Goal: Information Seeking & Learning: Find specific fact

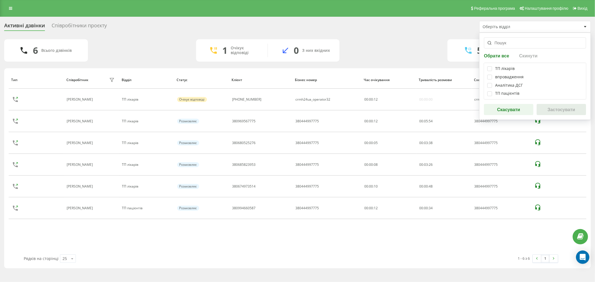
click at [502, 68] on div "ТП лікарів" at bounding box center [505, 68] width 20 height 5
click at [489, 66] on label at bounding box center [489, 66] width 5 height 0
checkbox input "true"
click at [550, 109] on button "Застосувати" at bounding box center [560, 109] width 49 height 11
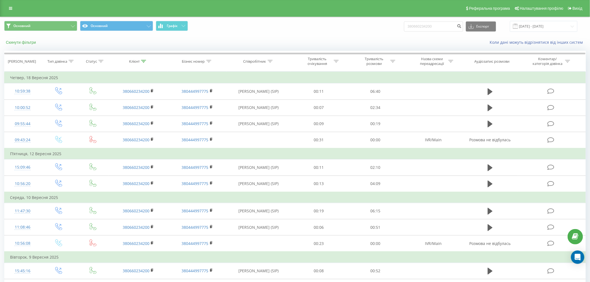
click at [36, 42] on button "Скинути фільтри" at bounding box center [21, 42] width 35 height 5
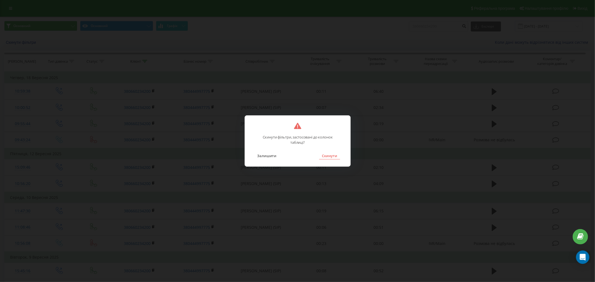
click at [319, 154] on button "Скинути" at bounding box center [329, 155] width 21 height 7
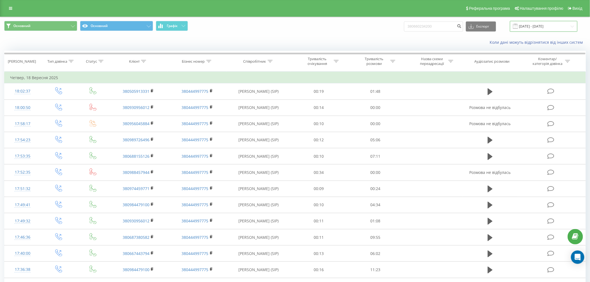
click at [527, 27] on input "18.06.2025 - 18.09.2025" at bounding box center [543, 26] width 67 height 11
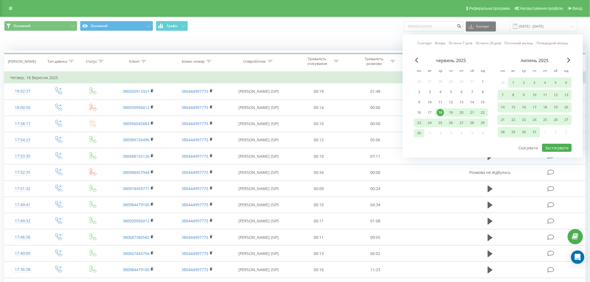
click at [427, 45] on link "Сьогодні" at bounding box center [424, 42] width 14 height 5
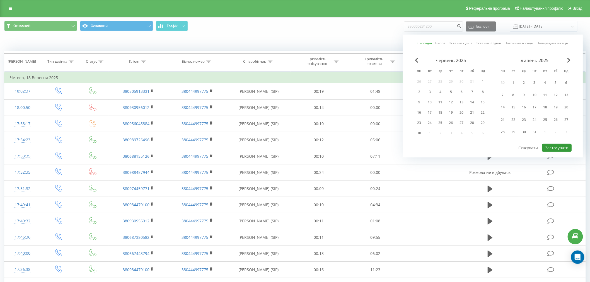
click at [558, 146] on button "Застосувати" at bounding box center [557, 148] width 30 height 8
type input "22.09.2025 - 22.09.2025"
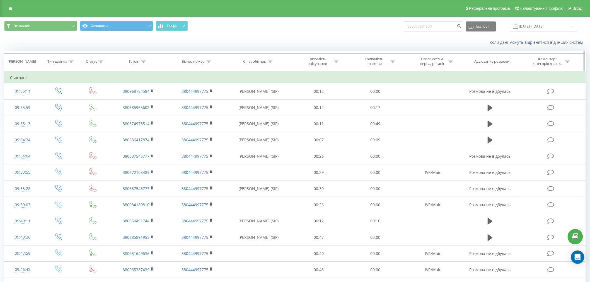
click at [263, 62] on div "Співробітник" at bounding box center [254, 61] width 23 height 5
click at [250, 105] on input "text" at bounding box center [258, 101] width 49 height 10
type input "царик"
click button "OK" at bounding box center [270, 112] width 24 height 7
